Goal: Task Accomplishment & Management: Manage account settings

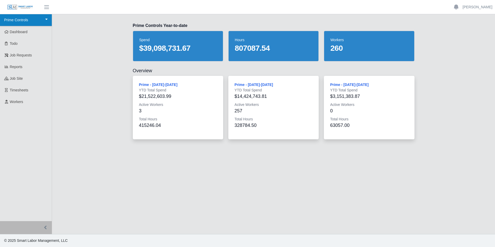
click at [44, 20] on link "Prime Controls" at bounding box center [26, 20] width 52 height 12
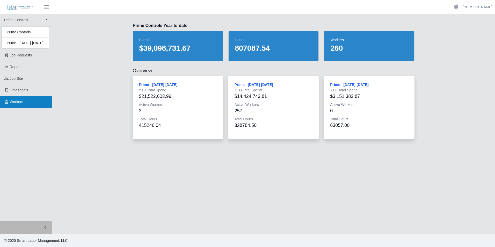
click at [27, 101] on link "Workers" at bounding box center [26, 102] width 52 height 12
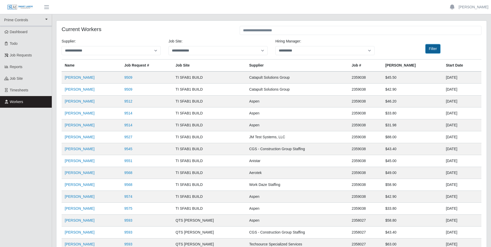
click at [434, 51] on button "Filter" at bounding box center [433, 48] width 15 height 9
click at [298, 31] on input "text" at bounding box center [361, 30] width 242 height 9
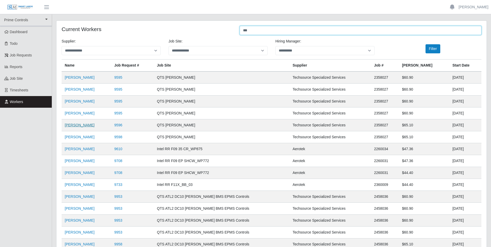
type input "***"
click at [86, 125] on link "Juan Velasquez" at bounding box center [80, 125] width 30 height 4
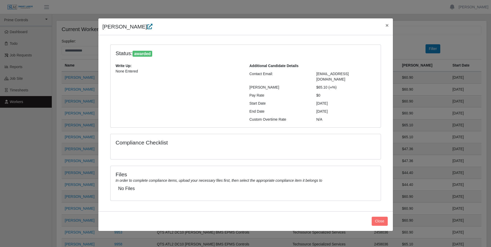
click at [147, 28] on icon at bounding box center [149, 26] width 5 height 5
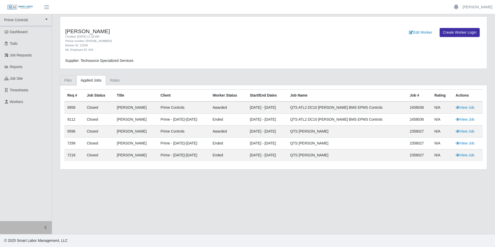
click at [71, 80] on link "Files" at bounding box center [68, 80] width 17 height 10
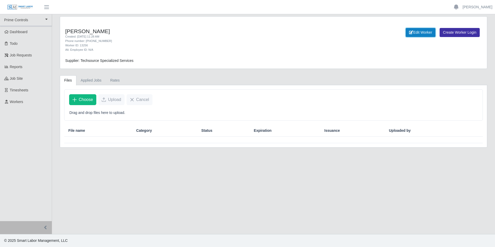
click at [417, 32] on link "Edit Worker" at bounding box center [421, 32] width 30 height 9
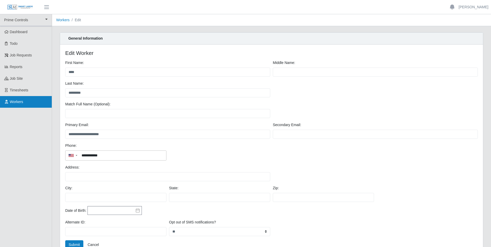
click at [40, 105] on link "Workers" at bounding box center [26, 102] width 52 height 12
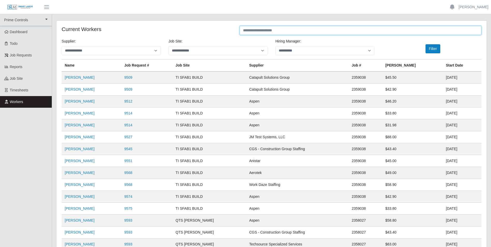
click at [282, 31] on input "text" at bounding box center [361, 30] width 242 height 9
click at [46, 8] on span "button" at bounding box center [46, 7] width 7 height 6
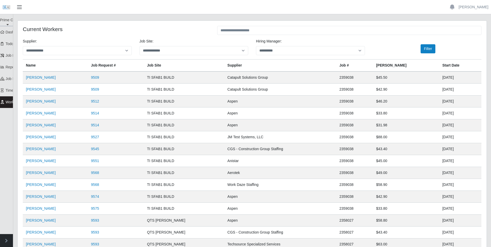
click at [19, 9] on span "button" at bounding box center [19, 7] width 7 height 6
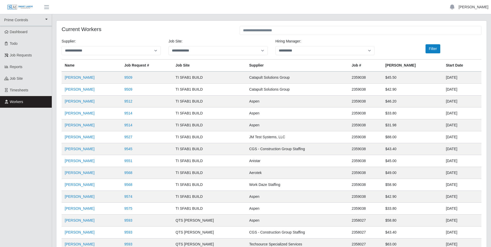
click at [481, 9] on link "[PERSON_NAME]" at bounding box center [474, 6] width 30 height 5
click at [462, 24] on link "Settings" at bounding box center [467, 25] width 47 height 11
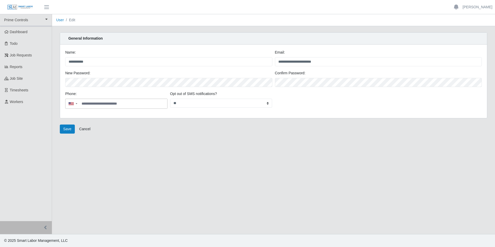
click at [366, 115] on div "**********" at bounding box center [273, 82] width 427 height 74
click at [68, 130] on button "Save" at bounding box center [67, 129] width 15 height 9
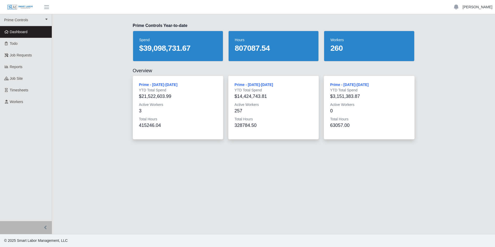
click at [481, 9] on link "[PERSON_NAME]" at bounding box center [478, 6] width 30 height 5
click at [473, 33] on link "Logout" at bounding box center [471, 36] width 47 height 11
click at [479, 9] on link "[PERSON_NAME]" at bounding box center [478, 6] width 30 height 5
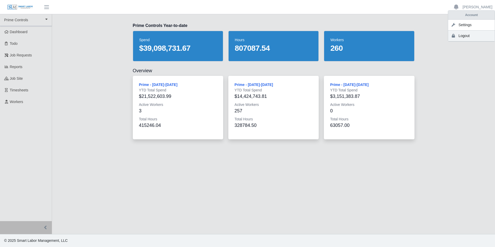
click at [475, 35] on link "Logout" at bounding box center [471, 36] width 47 height 11
